Goal: Task Accomplishment & Management: Complete application form

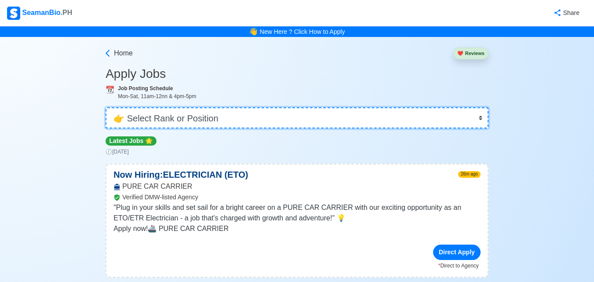
click at [249, 115] on select "👉 Select Rank or Position Master Chief Officer 2nd Officer 3rd Officer Junior O…" at bounding box center [297, 117] width 383 height 21
select select "Ordinary [PERSON_NAME]"
click at [106, 107] on select "👉 Select Rank or Position Master Chief Officer 2nd Officer 3rd Officer Junior O…" at bounding box center [297, 117] width 383 height 21
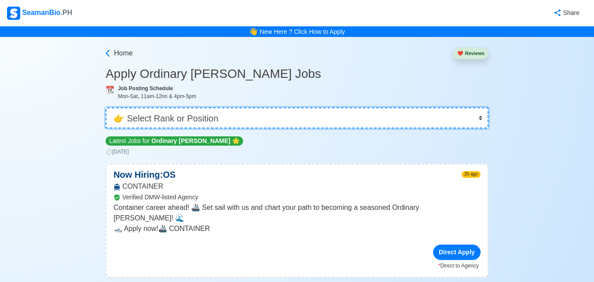
scroll to position [44, 0]
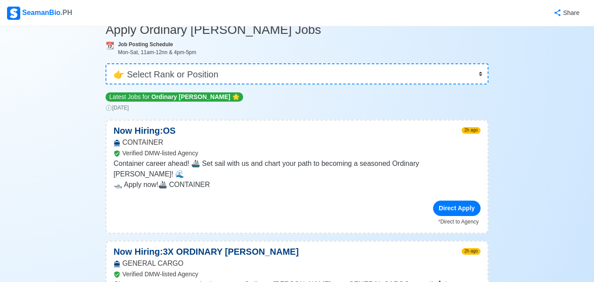
click at [221, 201] on div "Direct Apply" at bounding box center [297, 208] width 367 height 15
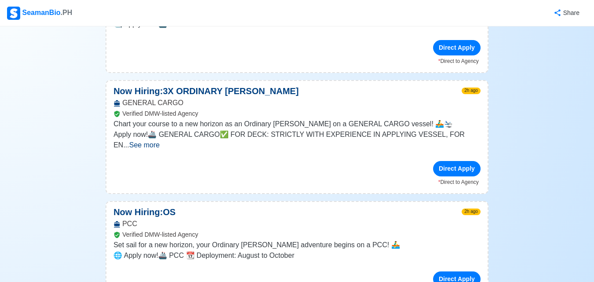
scroll to position [220, 0]
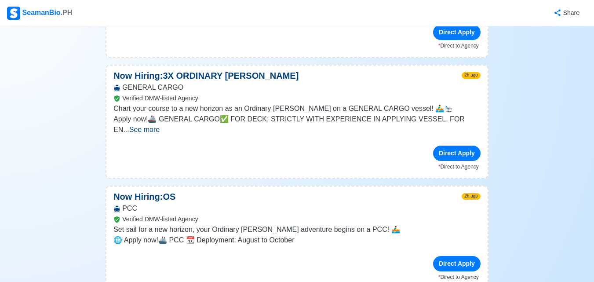
drag, startPoint x: 130, startPoint y: 189, endPoint x: 234, endPoint y: 244, distance: 117.7
click at [130, 203] on div "PCC Verified DMW-listed Agency" at bounding box center [296, 213] width 381 height 21
click at [249, 256] on div "Direct Apply" at bounding box center [297, 263] width 367 height 15
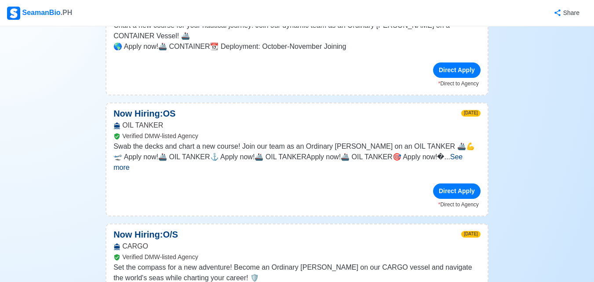
scroll to position [792, 0]
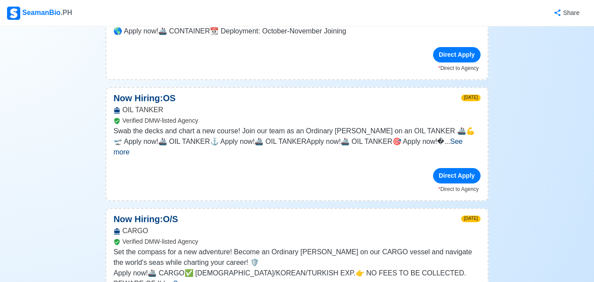
click at [204, 280] on span "See more" at bounding box center [188, 283] width 30 height 7
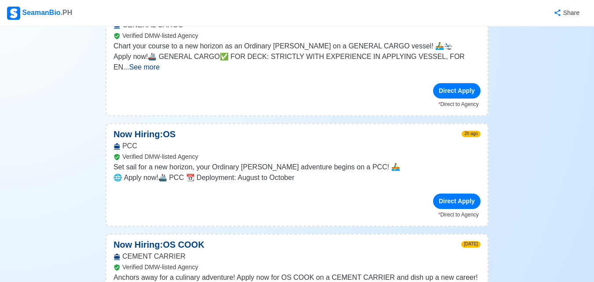
scroll to position [308, 0]
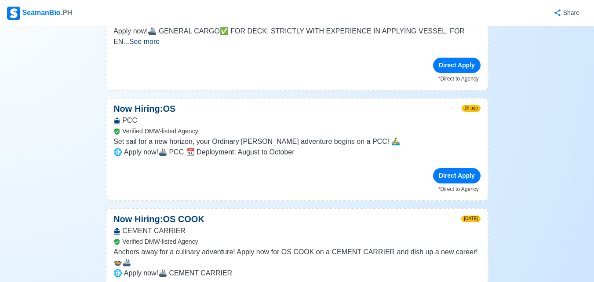
click at [117, 118] on icon at bounding box center [117, 121] width 6 height 7
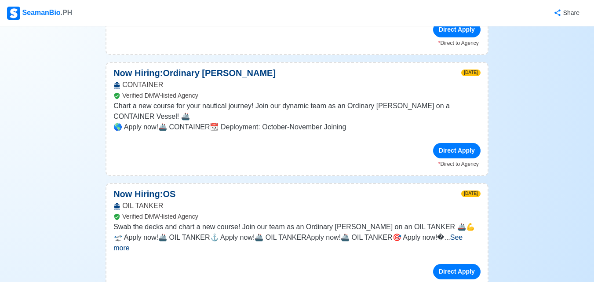
scroll to position [704, 0]
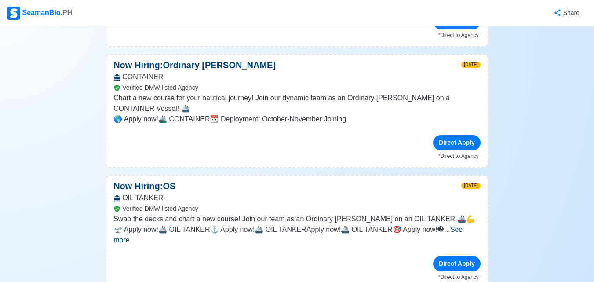
click at [455, 226] on span "See more" at bounding box center [288, 235] width 349 height 18
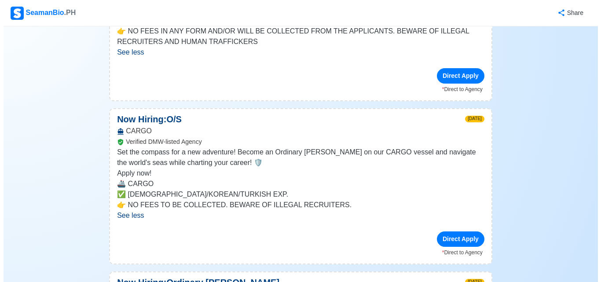
scroll to position [1452, 0]
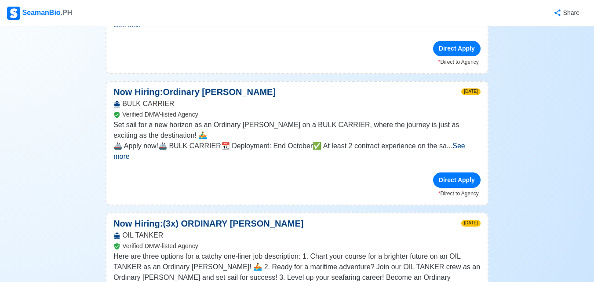
drag, startPoint x: 460, startPoint y: 114, endPoint x: 250, endPoint y: 144, distance: 212.1
click at [238, 172] on div "Direct Apply" at bounding box center [297, 179] width 367 height 15
click at [459, 142] on span "See more" at bounding box center [290, 151] width 352 height 18
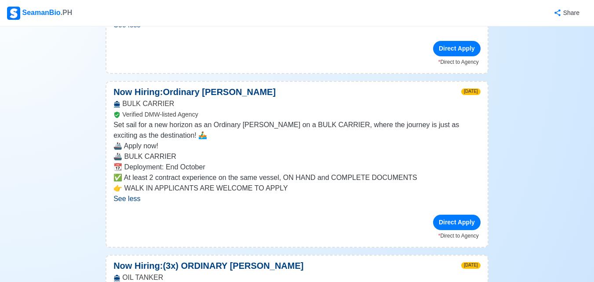
click at [298, 215] on div "Direct Apply" at bounding box center [297, 222] width 367 height 15
click at [448, 215] on div "Direct Apply" at bounding box center [457, 222] width 48 height 15
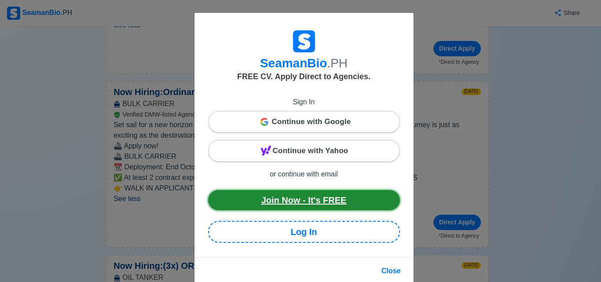
click at [323, 201] on link "Join Now - It's FREE" at bounding box center [304, 200] width 192 height 20
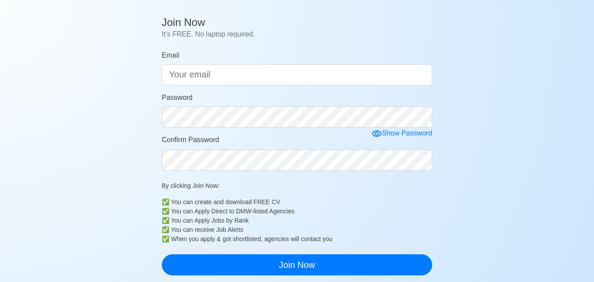
scroll to position [88, 0]
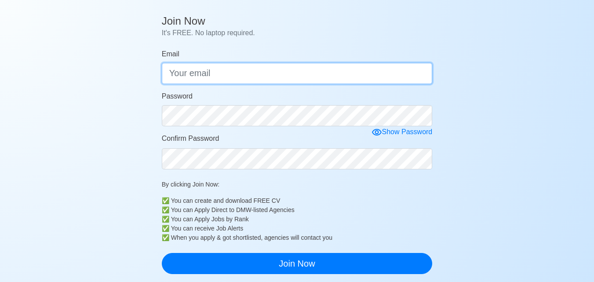
click at [193, 76] on input "Email" at bounding box center [297, 73] width 271 height 21
type input "X"
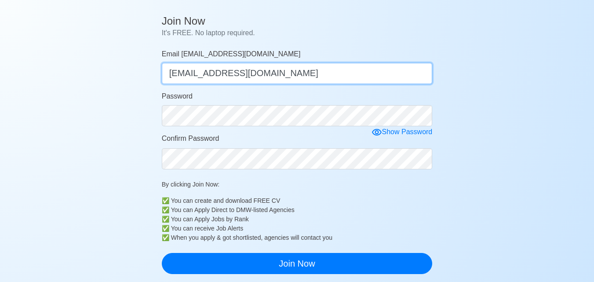
type input "[EMAIL_ADDRESS][DOMAIN_NAME]"
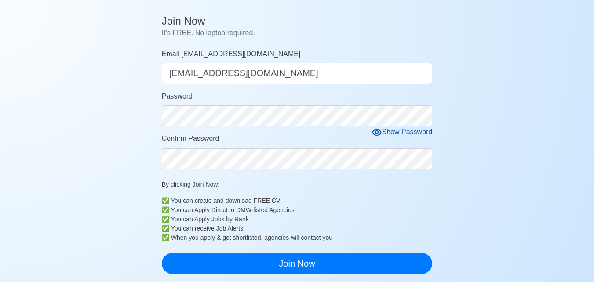
click at [377, 130] on icon at bounding box center [377, 132] width 11 height 11
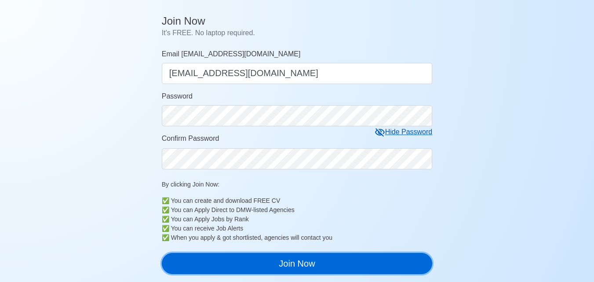
click at [319, 271] on button "Join Now" at bounding box center [297, 263] width 271 height 21
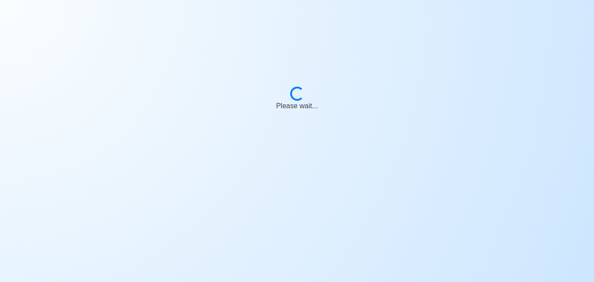
scroll to position [0, 0]
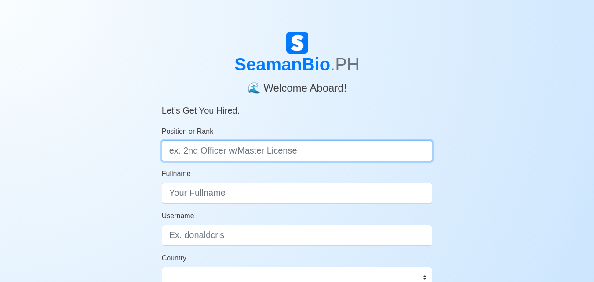
click at [247, 148] on input "Position or Rank" at bounding box center [297, 150] width 271 height 21
type input "o"
type input "ORDINARY [PERSON_NAME]"
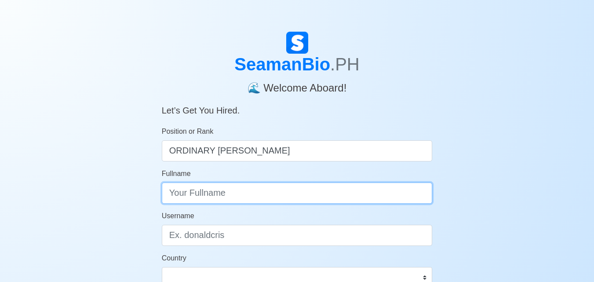
click at [209, 193] on input "Fullname" at bounding box center [297, 193] width 271 height 21
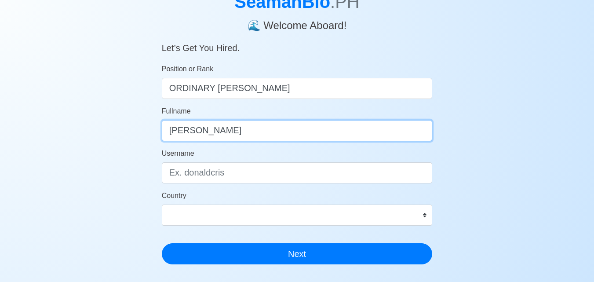
scroll to position [132, 0]
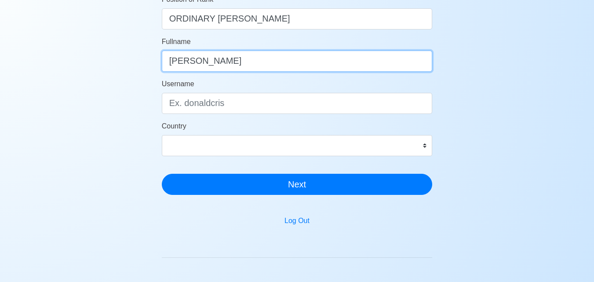
type input "MARK ANTHONY ESCO"
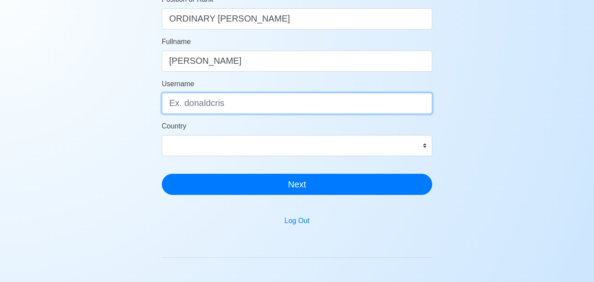
click at [207, 105] on input "Username" at bounding box center [297, 103] width 271 height 21
type input "MARK_ANTHONY"
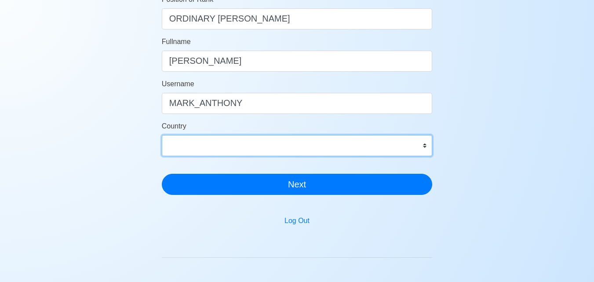
click at [215, 147] on select "Afghanistan Åland Islands Albania Algeria American Samoa Andorra Angola Anguill…" at bounding box center [297, 145] width 271 height 21
select select "PH"
click at [162, 135] on select "Afghanistan Åland Islands Albania Algeria American Samoa Andorra Angola Anguill…" at bounding box center [297, 145] width 271 height 21
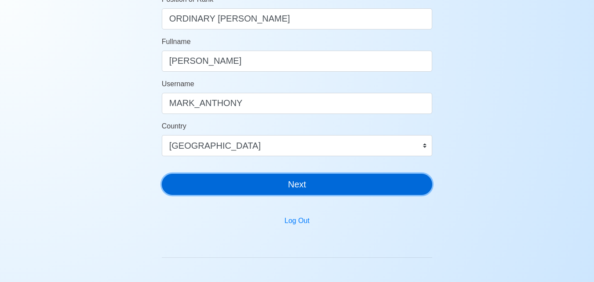
click at [301, 186] on button "Next" at bounding box center [297, 184] width 271 height 21
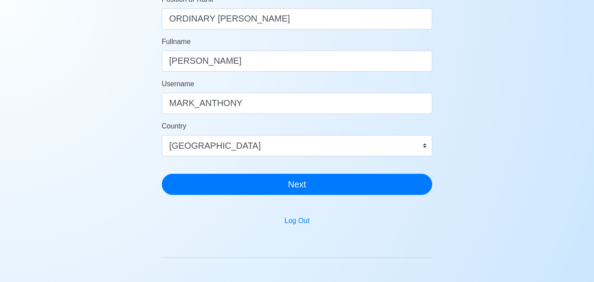
scroll to position [11, 0]
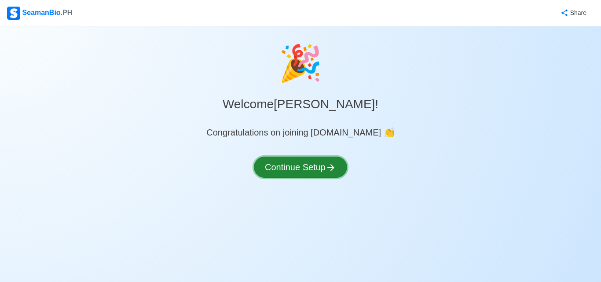
click at [320, 163] on button "Continue Setup" at bounding box center [300, 167] width 93 height 21
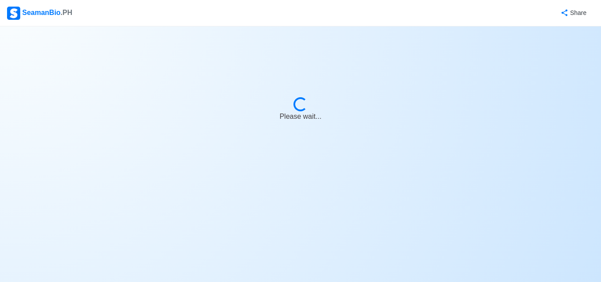
select select "Visible for Hiring"
select select "PH"
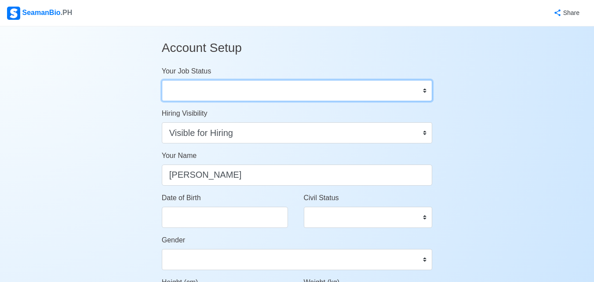
click at [229, 91] on select "Onboard Actively Looking for Job Not Looking for Job" at bounding box center [297, 90] width 271 height 21
select select "Actively Looking for Job"
click at [162, 80] on select "Onboard Actively Looking for Job Not Looking for Job" at bounding box center [297, 90] width 271 height 21
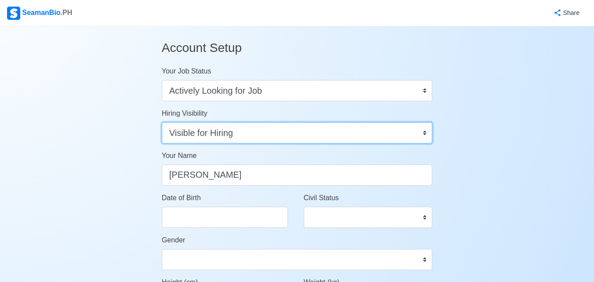
click at [233, 134] on select "Visible for Hiring Not Visible for Hiring" at bounding box center [297, 132] width 271 height 21
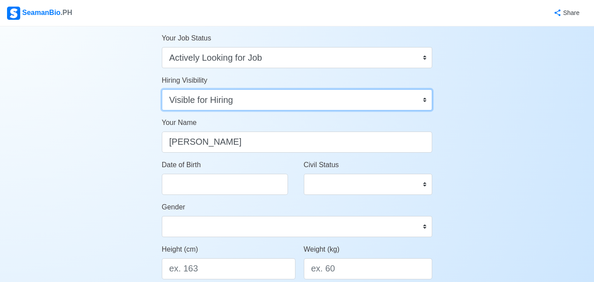
scroll to position [132, 0]
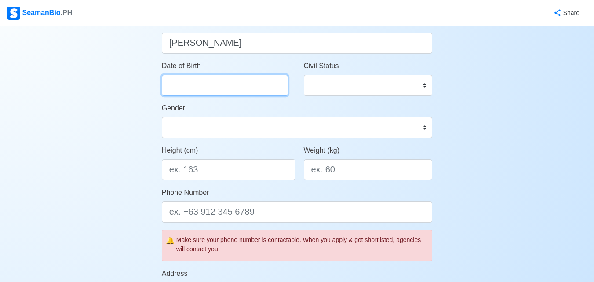
click at [197, 88] on input "Date of Birth" at bounding box center [225, 85] width 126 height 21
select select "****"
select select "******"
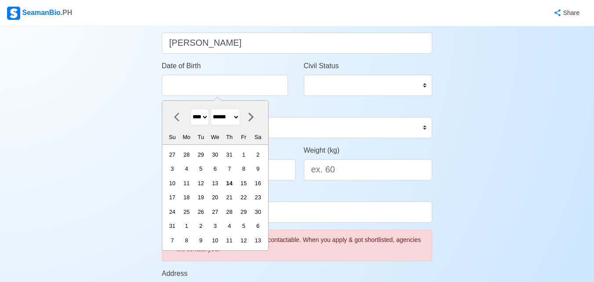
click at [204, 115] on select "**** **** **** **** **** **** **** **** **** **** **** **** **** **** **** ****…" at bounding box center [200, 117] width 18 height 17
select select "****"
click at [191, 109] on select "**** **** **** **** **** **** **** **** **** **** **** **** **** **** **** ****…" at bounding box center [200, 117] width 18 height 17
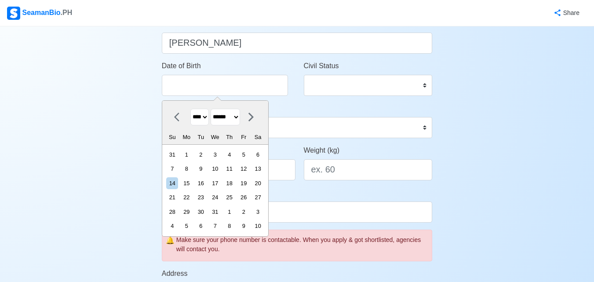
click at [232, 117] on select "******* ******** ***** ***** *** **** **** ****** ********* ******* ******** **…" at bounding box center [225, 117] width 29 height 17
select select "****"
click at [214, 109] on select "******* ******** ***** ***** *** **** **** ****** ********* ******* ******** **…" at bounding box center [225, 117] width 29 height 17
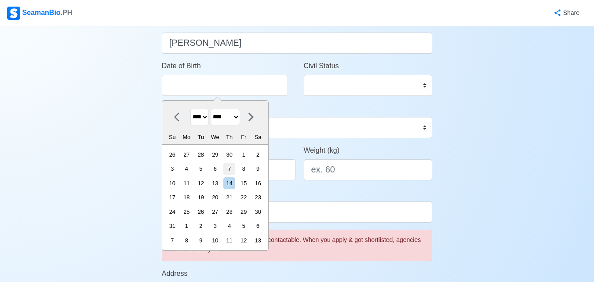
click at [235, 168] on div "7" at bounding box center [230, 169] width 12 height 12
type input "07/07/1994"
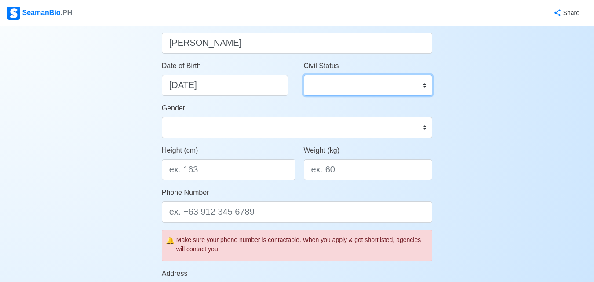
click at [383, 86] on select "Single Married Widowed Separated" at bounding box center [368, 85] width 129 height 21
select select "Single"
click at [304, 75] on select "Single Married Widowed Separated" at bounding box center [368, 85] width 129 height 21
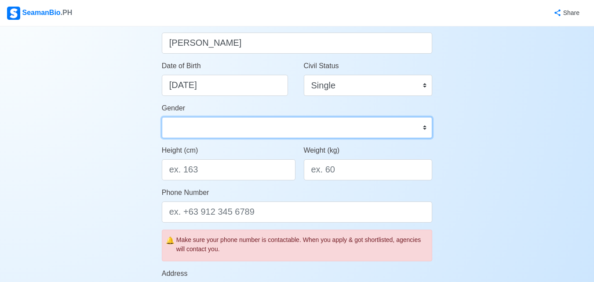
click at [233, 129] on select "Male Female" at bounding box center [297, 127] width 271 height 21
select select "Male"
click at [162, 117] on select "Male Female" at bounding box center [297, 127] width 271 height 21
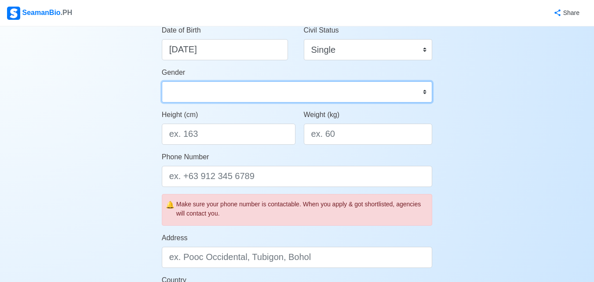
scroll to position [264, 0]
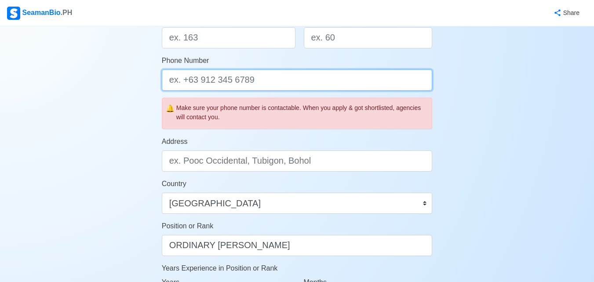
click at [181, 79] on input "Phone Number" at bounding box center [297, 80] width 271 height 21
type input "09165530123"
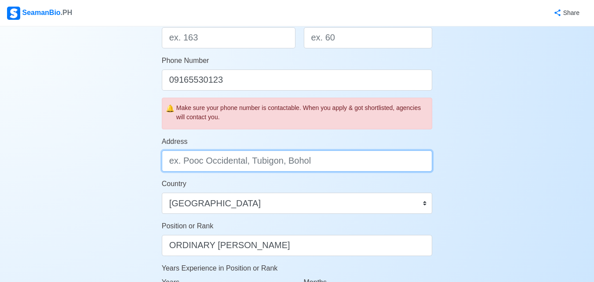
click at [243, 163] on input "Address" at bounding box center [297, 160] width 271 height 21
type input "M"
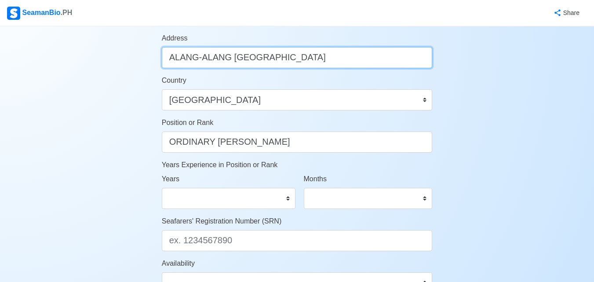
scroll to position [396, 0]
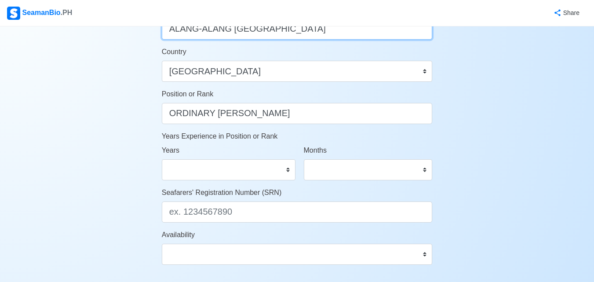
type input "ALANG-ALANG MANDAUE CITY CEBU"
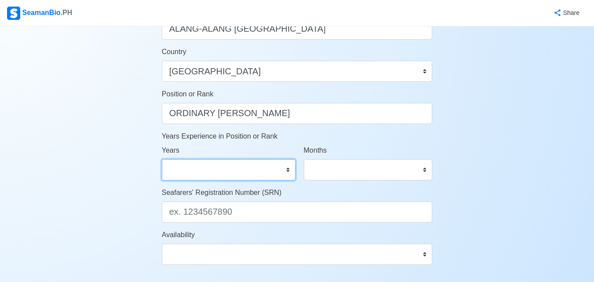
click at [213, 171] on select "0 1 2 3 4 5 6 7 8 9 10 11 12 13 14 15 16 17 18 19 20 21 22 23 24 25 26 27 28 29…" at bounding box center [229, 169] width 134 height 21
select select "5"
click at [162, 159] on select "0 1 2 3 4 5 6 7 8 9 10 11 12 13 14 15 16 17 18 19 20 21 22 23 24 25 26 27 28 29…" at bounding box center [229, 169] width 134 height 21
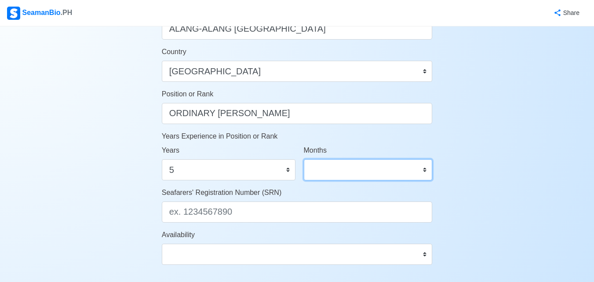
click at [337, 172] on select "0 1 2 3 4 5 6 7 8 9 10 11" at bounding box center [368, 169] width 129 height 21
select select "0"
click at [304, 159] on select "0 1 2 3 4 5 6 7 8 9 10 11" at bounding box center [368, 169] width 129 height 21
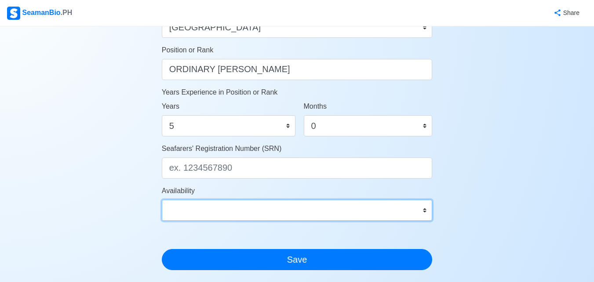
click at [268, 214] on select "Immediate Sep 2025 Oct 2025 Nov 2025 Dec 2025 Jan 2026 Feb 2026 Mar 2026 Apr 20…" at bounding box center [297, 210] width 271 height 21
select select "4102416000000"
click at [162, 200] on select "Immediate Sep 2025 Oct 2025 Nov 2025 Dec 2025 Jan 2026 Feb 2026 Mar 2026 Apr 20…" at bounding box center [297, 210] width 271 height 21
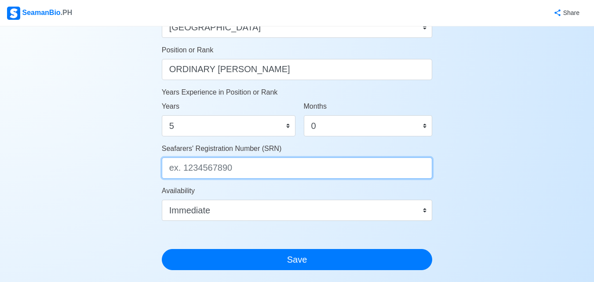
click at [220, 169] on input "Seafarers' Registration Number (SRN)" at bounding box center [297, 168] width 271 height 21
click at [200, 166] on input "Seafarers' Registration Number (SRN)" at bounding box center [297, 168] width 271 height 21
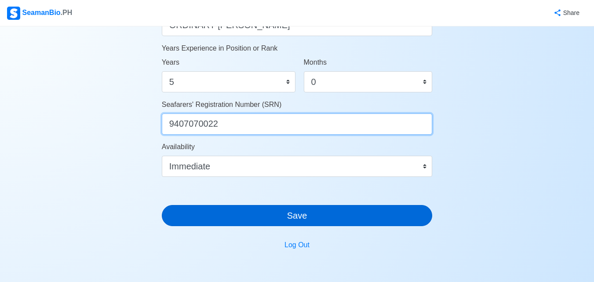
type input "9407070022"
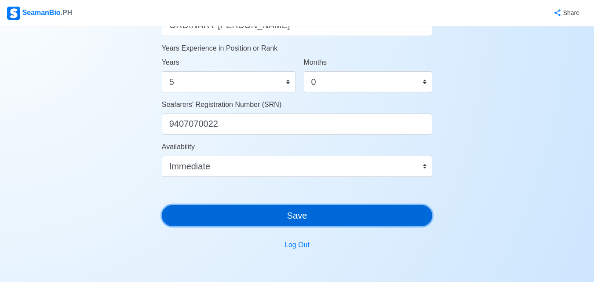
click at [305, 220] on button "Save" at bounding box center [297, 215] width 271 height 21
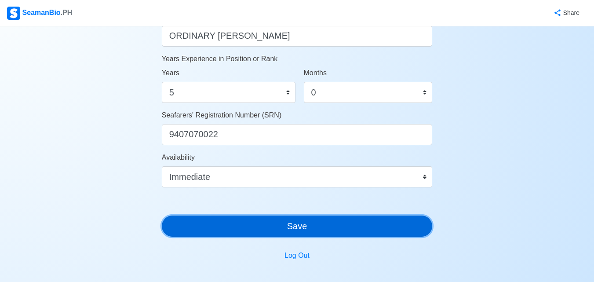
scroll to position [495, 0]
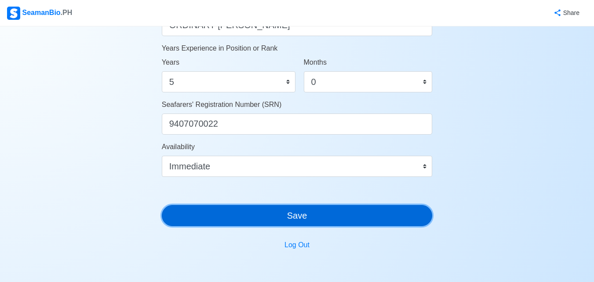
click at [332, 217] on button "Save" at bounding box center [297, 215] width 271 height 21
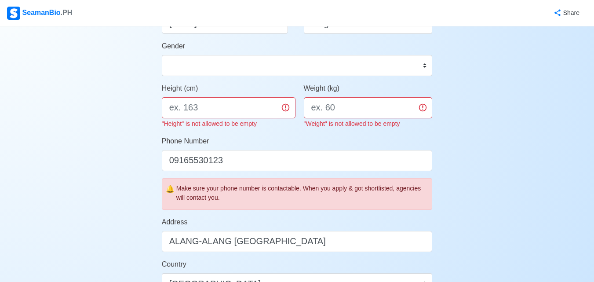
scroll to position [143, 0]
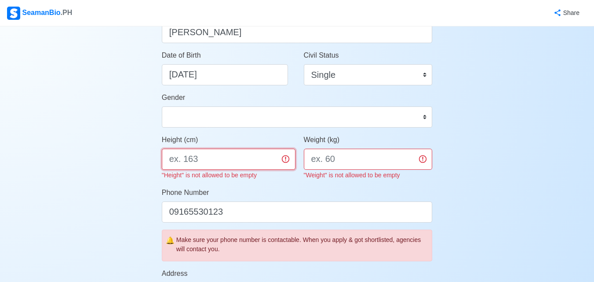
click at [183, 154] on input "Height (cm)" at bounding box center [229, 159] width 134 height 21
type input "166"
click at [371, 164] on input "Weight (kg)" at bounding box center [368, 159] width 129 height 21
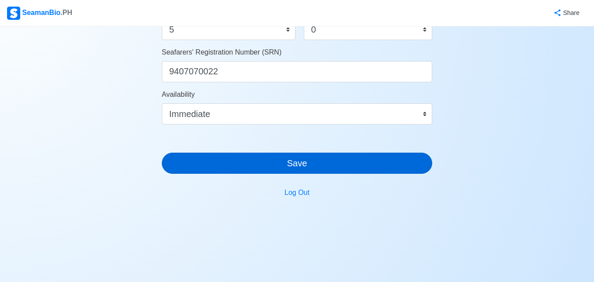
type input "68"
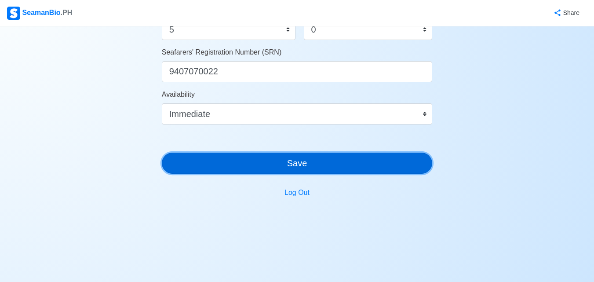
scroll to position [536, 0]
click at [312, 161] on button "Save" at bounding box center [297, 163] width 271 height 21
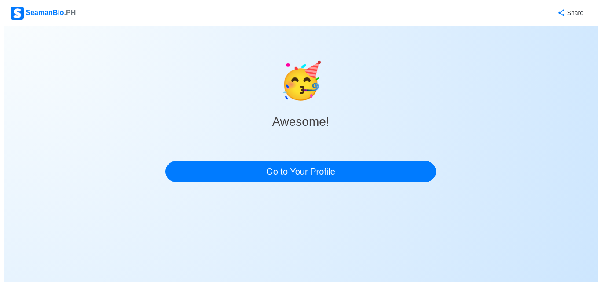
scroll to position [0, 0]
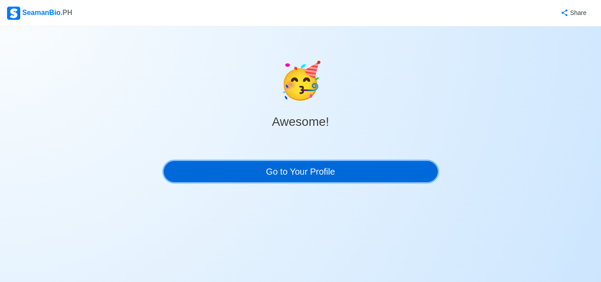
drag, startPoint x: 304, startPoint y: 172, endPoint x: 290, endPoint y: 167, distance: 15.4
click at [290, 167] on link "Go to Your Profile" at bounding box center [301, 171] width 274 height 21
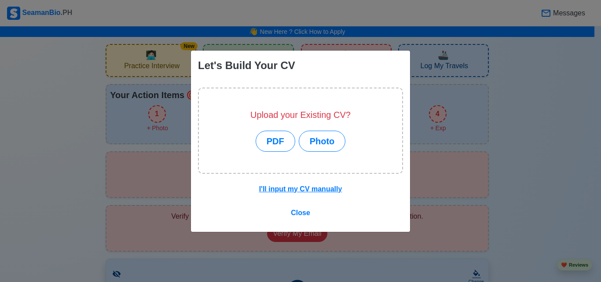
click at [28, 122] on div "Let's Build Your CV Upload your Existing CV? PDF Photo I'll input my CV manuall…" at bounding box center [300, 141] width 601 height 282
click at [270, 140] on button "PDF" at bounding box center [276, 141] width 40 height 21
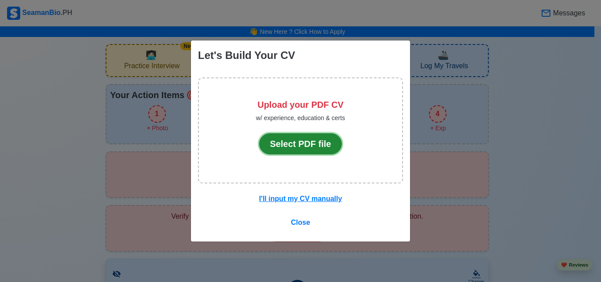
click at [304, 143] on button "Select PDF file" at bounding box center [300, 143] width 83 height 21
click at [315, 146] on button "Select PDF file" at bounding box center [300, 143] width 83 height 21
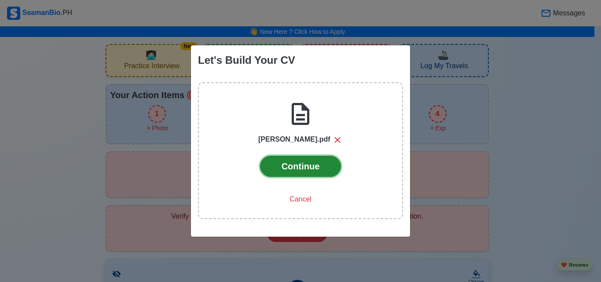
click at [318, 162] on button "Continue" at bounding box center [300, 166] width 81 height 21
drag, startPoint x: 310, startPoint y: 169, endPoint x: 294, endPoint y: 169, distance: 16.3
drag, startPoint x: 286, startPoint y: 165, endPoint x: 278, endPoint y: 160, distance: 8.9
click at [278, 160] on button "Continue" at bounding box center [300, 166] width 81 height 21
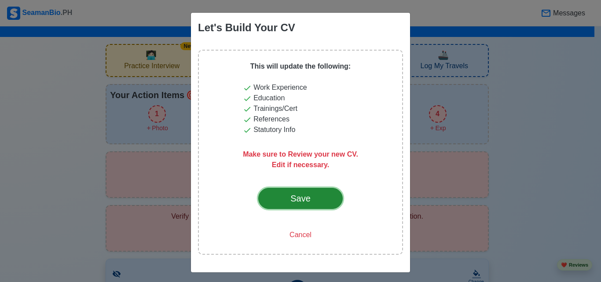
click at [310, 200] on div "Save" at bounding box center [300, 198] width 41 height 13
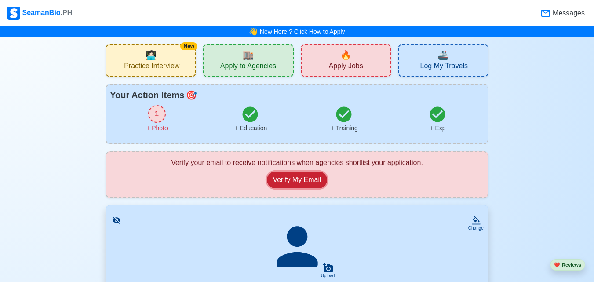
click at [303, 178] on button "Verify My Email" at bounding box center [297, 180] width 60 height 17
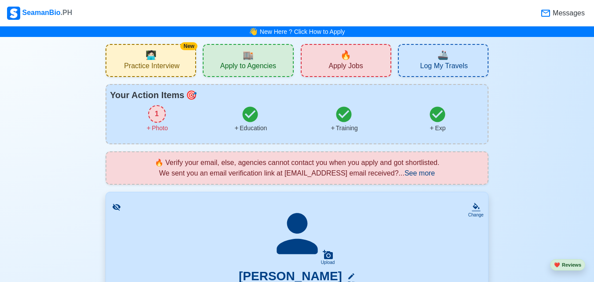
click at [348, 59] on span "🔥" at bounding box center [346, 54] width 11 height 13
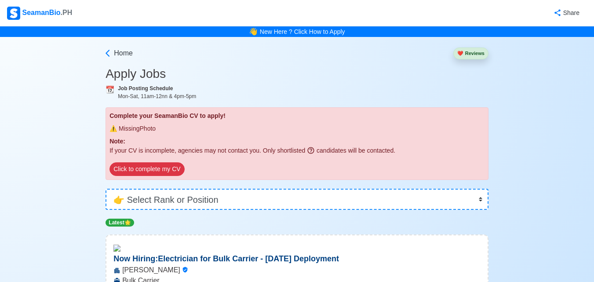
click at [151, 122] on div "⚠️ Missing Photo" at bounding box center [297, 129] width 375 height 16
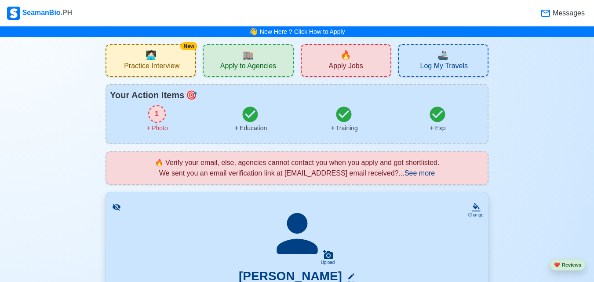
click at [161, 114] on div "1" at bounding box center [157, 114] width 18 height 18
click at [350, 68] on span "Apply Jobs" at bounding box center [346, 67] width 34 height 11
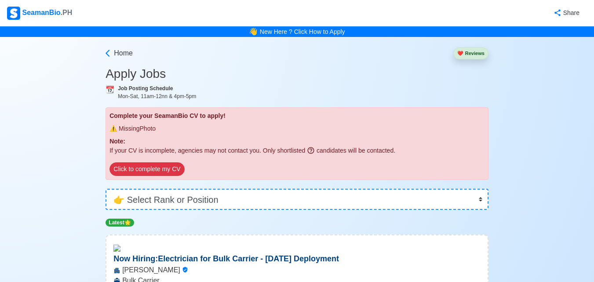
click at [147, 135] on div "⚠️ Missing Photo" at bounding box center [297, 129] width 375 height 16
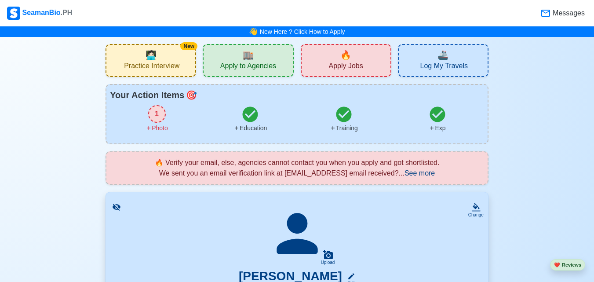
click at [155, 113] on div "1" at bounding box center [157, 114] width 18 height 18
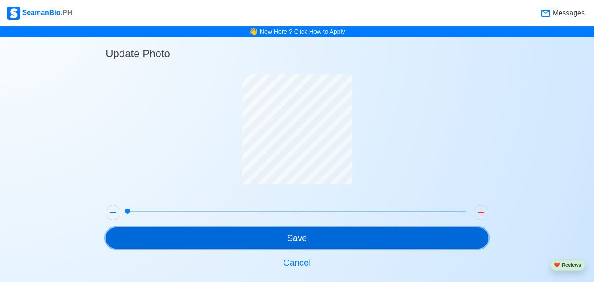
click at [316, 238] on button "Save" at bounding box center [297, 237] width 383 height 21
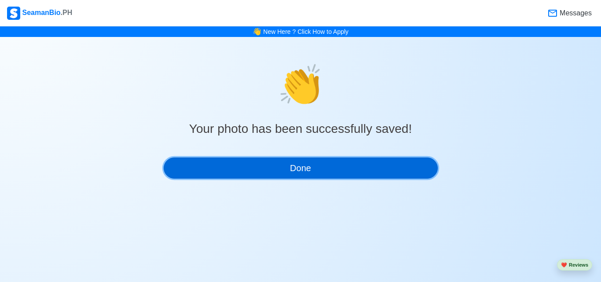
click at [368, 168] on button "Done" at bounding box center [301, 168] width 274 height 21
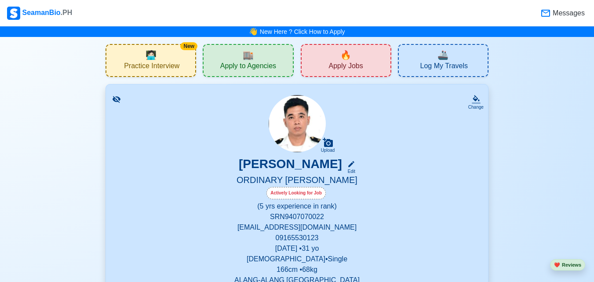
click at [363, 57] on div "🔥 Apply Jobs" at bounding box center [346, 60] width 91 height 33
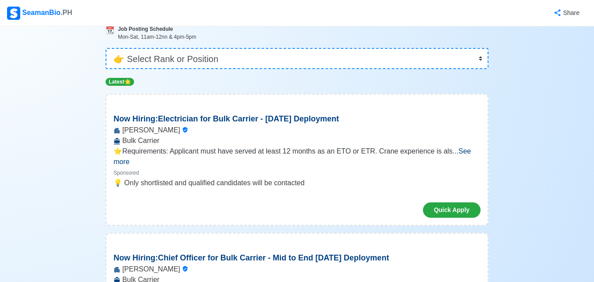
scroll to position [44, 0]
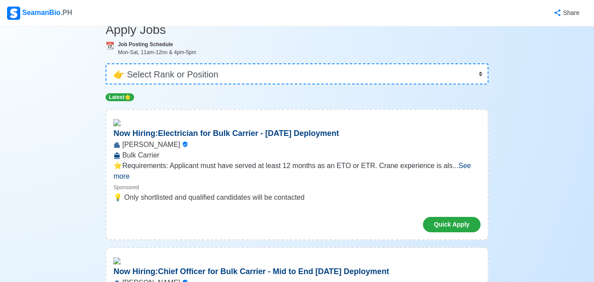
click at [253, 62] on div "👉 Select Rank or Position Master Chief Officer 2nd Officer 3rd Officer Junior O…" at bounding box center [297, 70] width 383 height 28
click at [253, 73] on select "👉 Select Rank or Position Master Chief Officer 2nd Officer 3rd Officer Junior O…" at bounding box center [297, 73] width 383 height 21
select select "Ordinary [PERSON_NAME]"
click at [106, 84] on select "👉 Select Rank or Position Master Chief Officer 2nd Officer 3rd Officer Junior O…" at bounding box center [297, 73] width 383 height 21
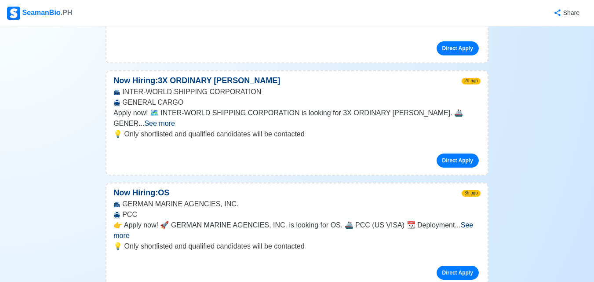
scroll to position [220, 0]
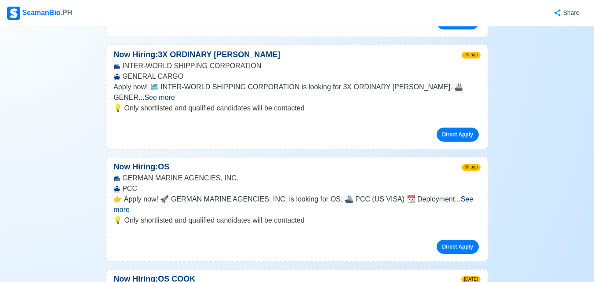
click at [459, 195] on span "See more" at bounding box center [294, 204] width 360 height 18
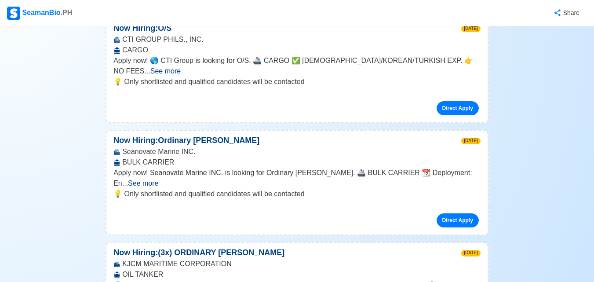
scroll to position [968, 0]
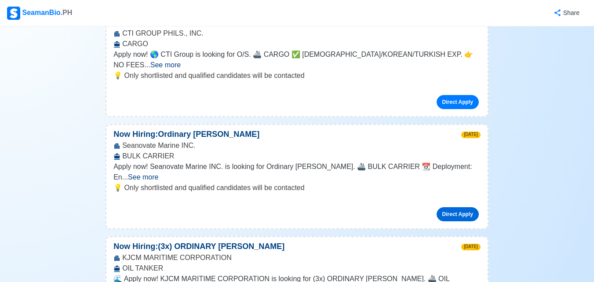
click at [463, 207] on link "Direct Apply" at bounding box center [458, 214] width 42 height 14
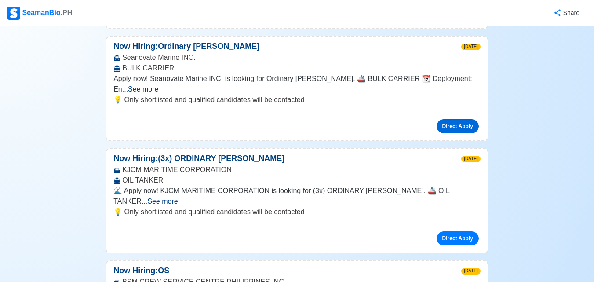
scroll to position [1012, 0]
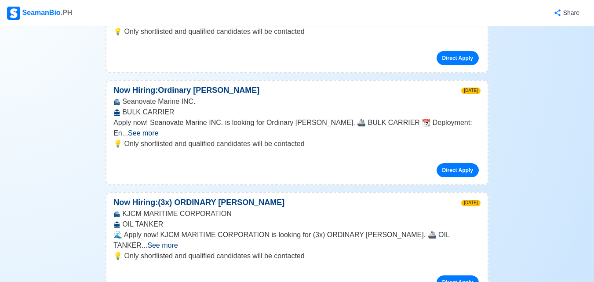
click at [158, 129] on span "See more" at bounding box center [143, 132] width 30 height 7
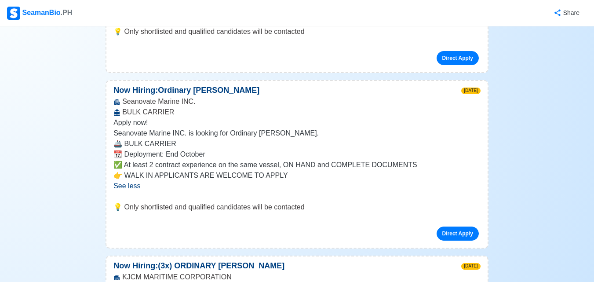
drag, startPoint x: 464, startPoint y: 61, endPoint x: 293, endPoint y: 74, distance: 170.8
click at [293, 128] on p "Seanovate Marine INC. is looking for Ordinary Seaman." at bounding box center [297, 133] width 367 height 11
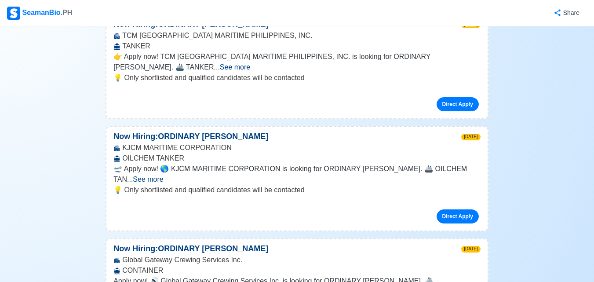
scroll to position [2200, 0]
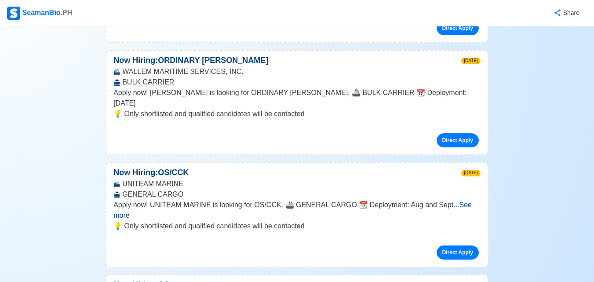
scroll to position [4180, 0]
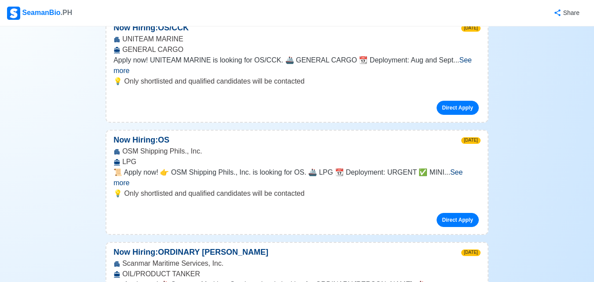
scroll to position [4312, 0]
